Goal: Obtain resource: Download file/media

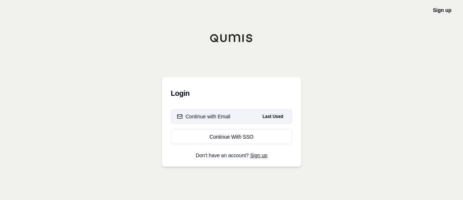
click at [235, 118] on button "Continue with Email Last Used" at bounding box center [232, 116] width 122 height 14
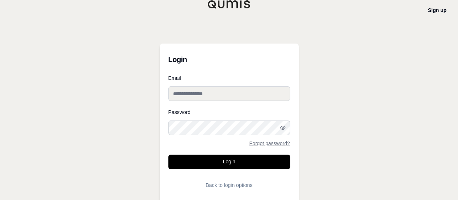
type input "**********"
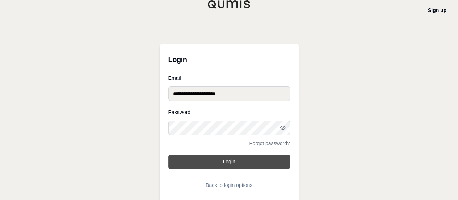
click at [221, 161] on button "Login" at bounding box center [229, 161] width 122 height 14
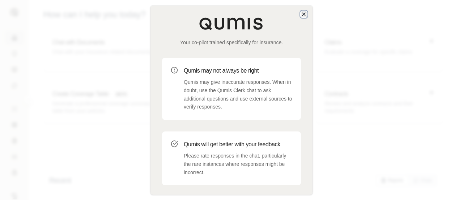
click at [304, 15] on icon "button" at bounding box center [304, 14] width 6 height 6
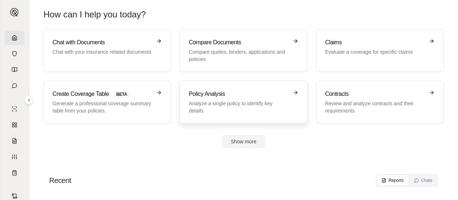
click at [221, 108] on p "Analyze a single policy to identify key details" at bounding box center [238, 107] width 99 height 14
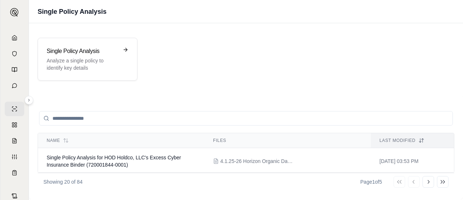
click at [455, 171] on div "Name Files Last modified Single Policy Analysis for HOD Holdco, LLC's Excess Cy…" at bounding box center [246, 147] width 434 height 104
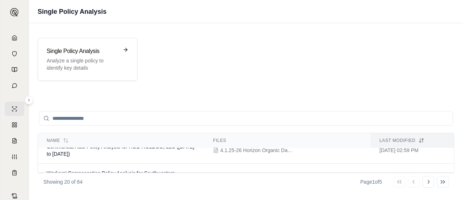
scroll to position [366, 0]
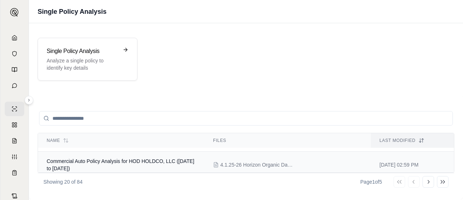
click at [235, 162] on span "4.1.25-26 Horizon Organic Dairy - Auto Policy - Chubb - 7364-09-21.PDF" at bounding box center [257, 164] width 72 height 7
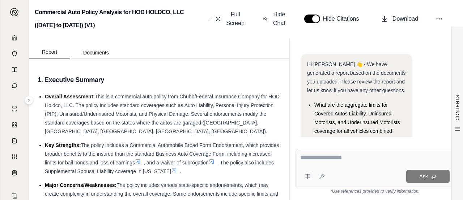
scroll to position [69, 0]
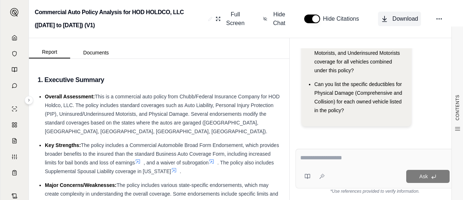
click at [403, 21] on span "Download" at bounding box center [406, 18] width 26 height 9
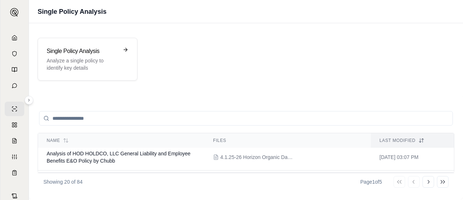
scroll to position [348, 0]
click at [259, 156] on span "4.1.25-26 Horizon Organic Dairy - General Liability Policy - Chubb - 3004-10-43…" at bounding box center [257, 156] width 72 height 7
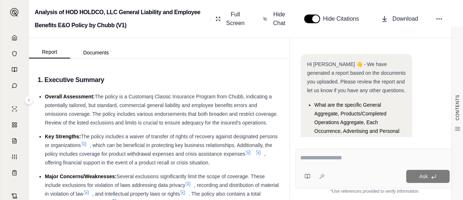
scroll to position [121, 0]
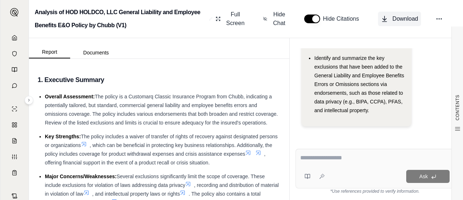
click at [395, 18] on span "Download" at bounding box center [406, 18] width 26 height 9
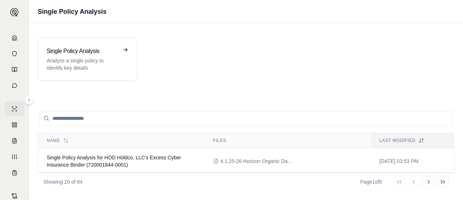
click at [455, 172] on div "Name Files Last modified Single Policy Analysis for HOD Holdco, LLC's Excess Cy…" at bounding box center [246, 147] width 434 height 104
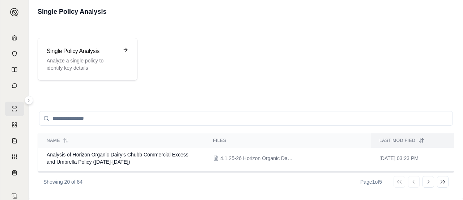
scroll to position [207, 0]
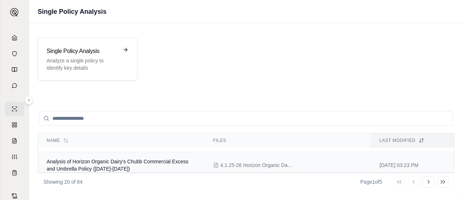
click at [160, 156] on td "Analysis of Horizon Organic Dairy's Chubb Commercial Excess and Umbrella Policy…" at bounding box center [121, 165] width 167 height 26
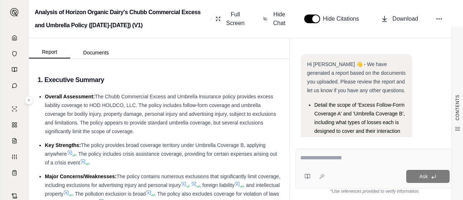
scroll to position [95, 0]
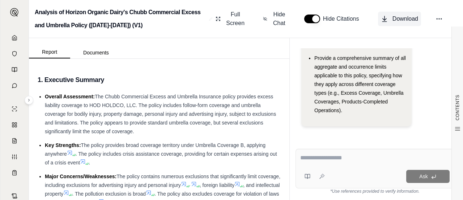
click at [394, 24] on button "Download" at bounding box center [399, 19] width 43 height 14
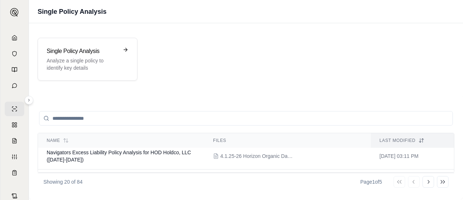
scroll to position [319, 0]
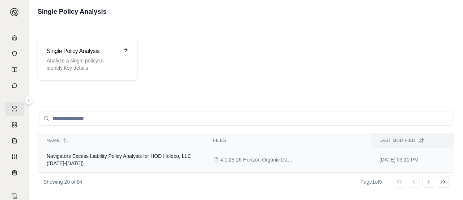
click at [269, 160] on span "4.1.25-26 Horizon Organic Dairy - Excess Liability Policy $10M xs $10M - Naviga…" at bounding box center [257, 159] width 72 height 7
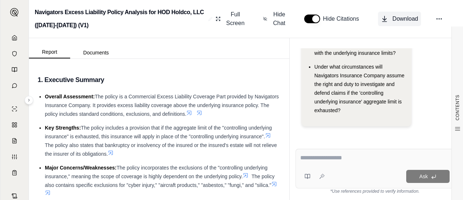
click at [404, 18] on span "Download" at bounding box center [406, 18] width 26 height 9
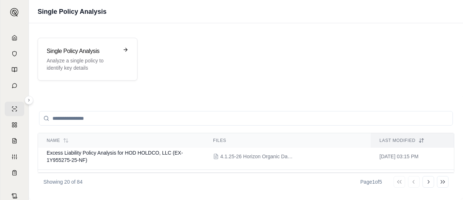
scroll to position [290, 0]
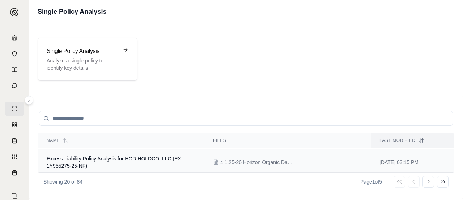
click at [223, 162] on span "4.1.25-26 Horizon Organic Dairy - Excess Liability Policy $10M xs $20M - Travel…" at bounding box center [257, 161] width 72 height 7
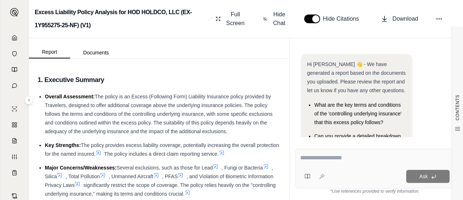
scroll to position [60, 0]
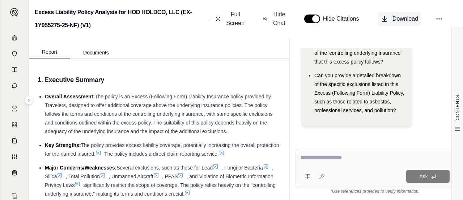
click at [398, 17] on span "Download" at bounding box center [406, 18] width 26 height 9
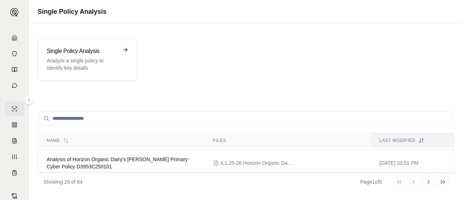
scroll to position [29, 0]
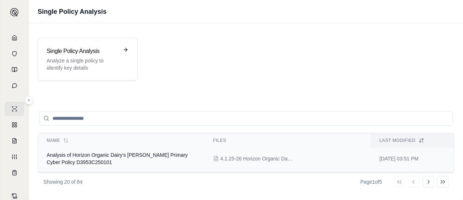
click at [235, 160] on span "4.1.25-26 Horizon Organic Dairy - Primary $5M Cyber Policy - [PERSON_NAME] - D3…" at bounding box center [257, 158] width 72 height 7
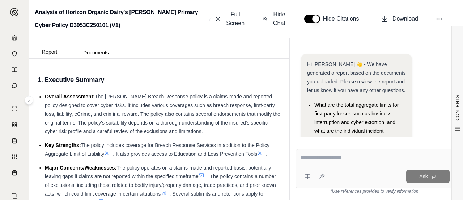
scroll to position [69, 0]
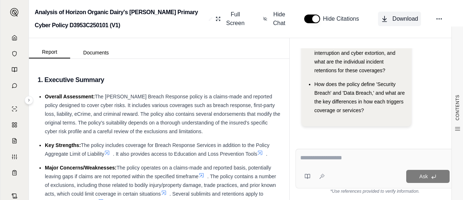
click at [396, 22] on span "Download" at bounding box center [406, 18] width 26 height 9
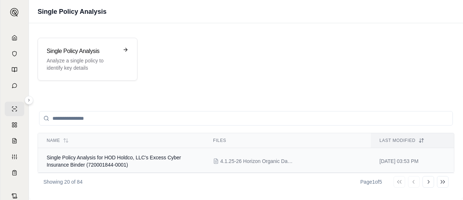
click at [261, 162] on span "4.1.25-26 Horizon Organic Dairy - Excess $5M x $5M Cyber Binder - Resilience - …" at bounding box center [257, 160] width 72 height 7
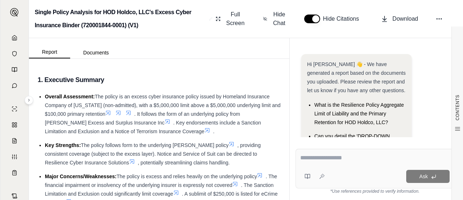
scroll to position [52, 0]
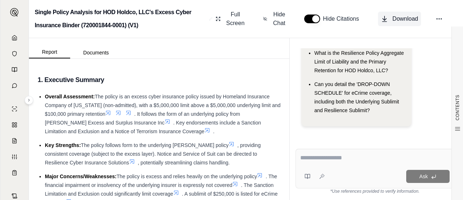
click at [387, 18] on icon at bounding box center [384, 18] width 7 height 7
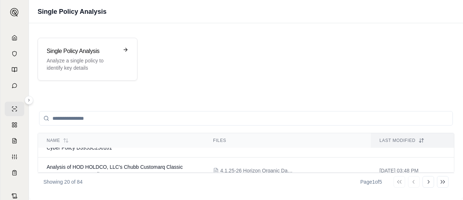
scroll to position [58, 0]
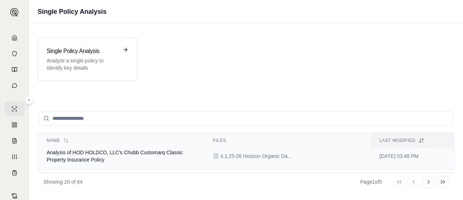
click at [253, 155] on span "4.1.25-26 Horizon Organic Dairy - Property Policy - Chubb - 3608-59-64-HOU.pdf" at bounding box center [257, 155] width 72 height 7
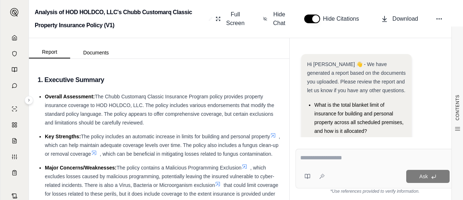
scroll to position [69, 0]
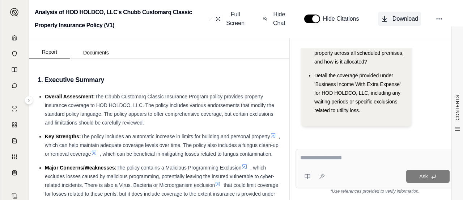
click at [399, 22] on span "Download" at bounding box center [406, 18] width 26 height 9
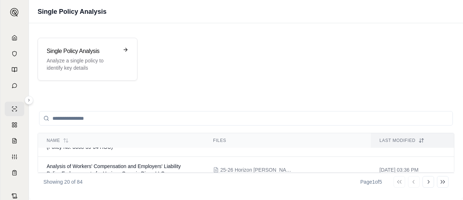
scroll to position [101, 0]
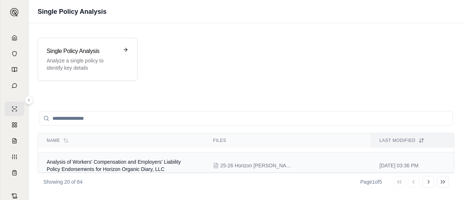
click at [265, 161] on span "25-26 Horizon [PERSON_NAME] - Adding 3 Endts Missing from Bound Policy.PDF" at bounding box center [257, 164] width 72 height 7
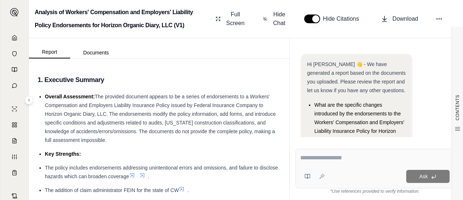
scroll to position [78, 0]
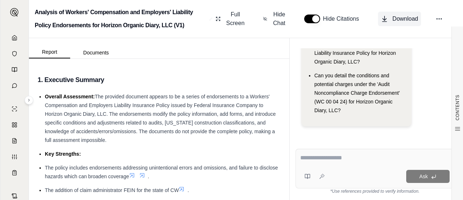
click at [399, 19] on span "Download" at bounding box center [406, 18] width 26 height 9
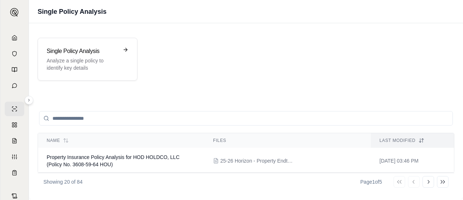
scroll to position [87, 0]
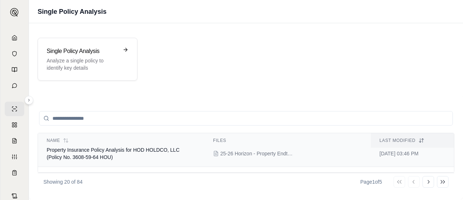
click at [263, 150] on span "25-26 Horizon - Property Endt - Increasing CBI Coverage.PDF" at bounding box center [257, 153] width 72 height 7
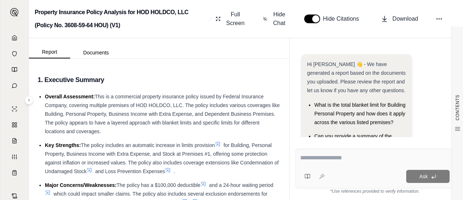
scroll to position [60, 0]
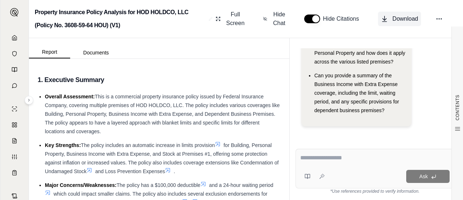
click at [386, 24] on button "Download" at bounding box center [399, 19] width 43 height 14
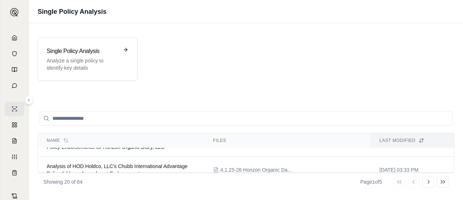
scroll to position [130, 0]
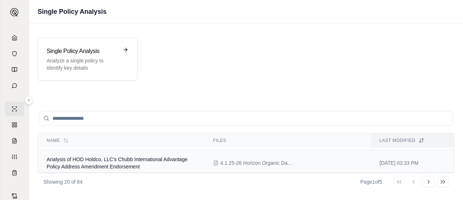
click at [280, 161] on span "4.1.25-26 Horizon Organic Dairy Foreign Package ENDORSEMENT 1 Chubb PHF D950484…" at bounding box center [257, 162] width 72 height 7
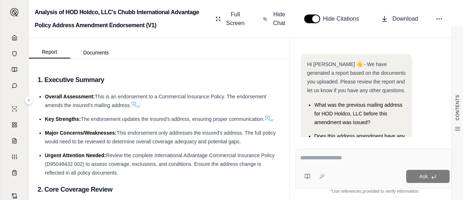
scroll to position [60, 0]
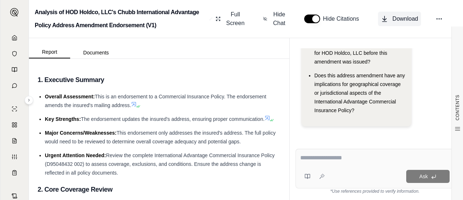
click at [402, 18] on span "Download" at bounding box center [406, 18] width 26 height 9
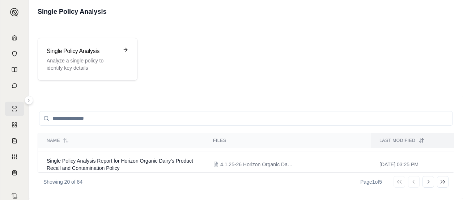
scroll to position [188, 0]
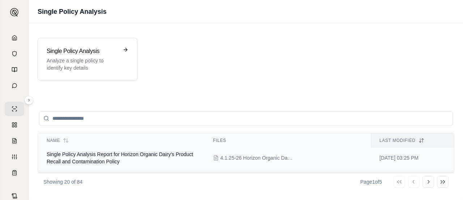
click at [256, 158] on span "4.1.25-26 Horizon Organic Dairy - Product Recall & Contamination Policy - Talbo…" at bounding box center [257, 157] width 72 height 7
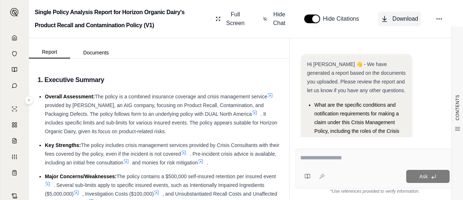
scroll to position [87, 0]
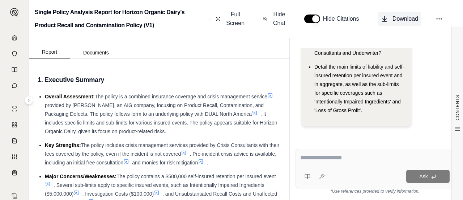
click at [395, 21] on span "Download" at bounding box center [406, 18] width 26 height 9
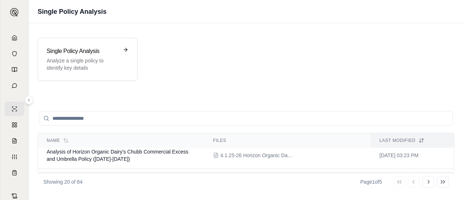
scroll to position [232, 0]
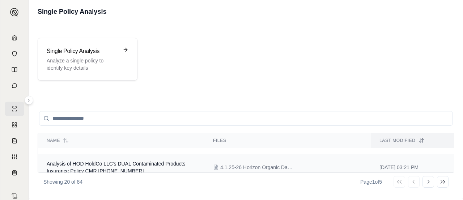
click at [276, 165] on span "4.1.25-26 Horizon Organic Dairy - Product Recall & Contamination Policy - DUAL …" at bounding box center [257, 166] width 72 height 7
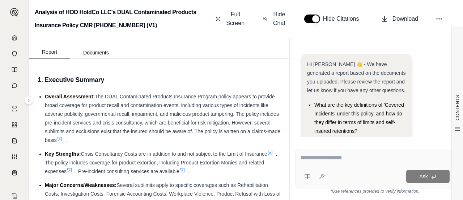
scroll to position [60, 0]
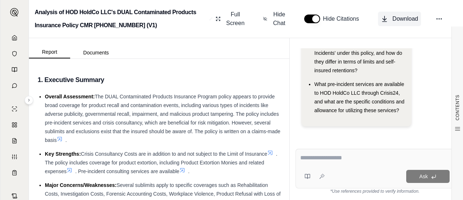
click at [399, 23] on span "Download" at bounding box center [406, 18] width 26 height 9
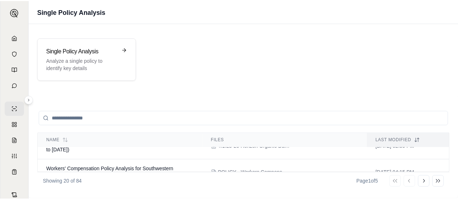
scroll to position [391, 0]
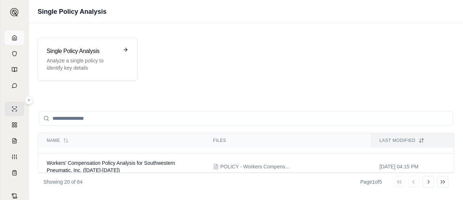
click at [12, 39] on icon at bounding box center [14, 37] width 4 height 5
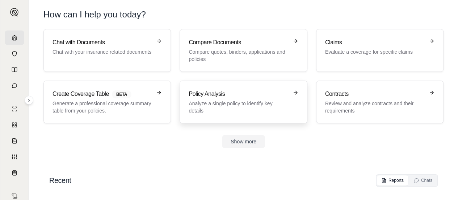
click at [217, 93] on h3 "Policy Analysis" at bounding box center [238, 93] width 99 height 9
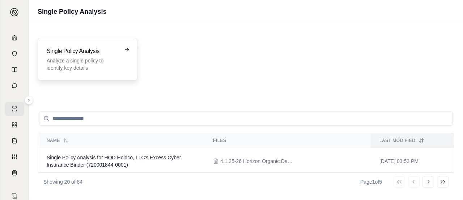
click at [83, 53] on h3 "Single Policy Analysis" at bounding box center [83, 51] width 72 height 9
